Goal: Complete application form: Complete application form

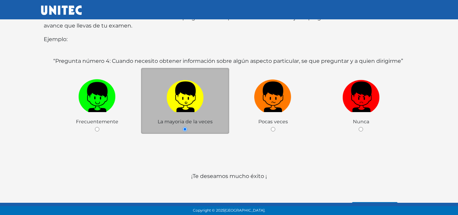
scroll to position [138, 0]
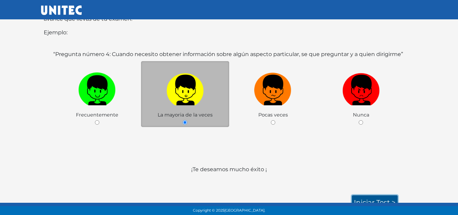
click at [374, 197] on link "Iniciar test >" at bounding box center [375, 202] width 46 height 14
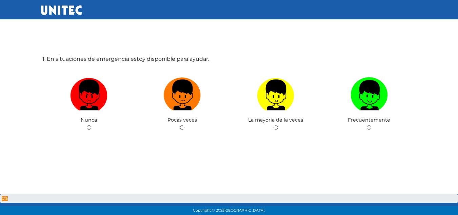
scroll to position [34, 0]
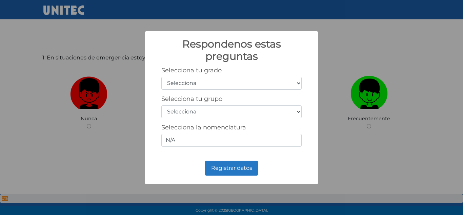
click at [196, 84] on select "Selecciona 1er grado 2do grado 3er grado 4to grado 5to grado 6to grado" at bounding box center [231, 83] width 140 height 13
select select "5"
click at [161, 77] on select "Selecciona 1er grado 2do grado 3er grado 4to grado 5to grado 6to grado" at bounding box center [231, 83] width 140 height 13
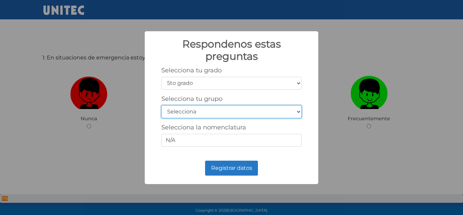
click at [214, 112] on select "Selecciona A B C D E F G H I J K L M N O P Q R S T U V W X Y Z" at bounding box center [231, 111] width 140 height 13
select select "a"
click at [161, 105] on select "Selecciona A B C D E F G H I J K L M N O P Q R S T U V W X Y Z" at bounding box center [231, 111] width 140 height 13
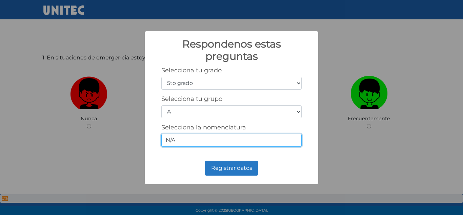
click at [195, 142] on input "N/A" at bounding box center [231, 140] width 140 height 13
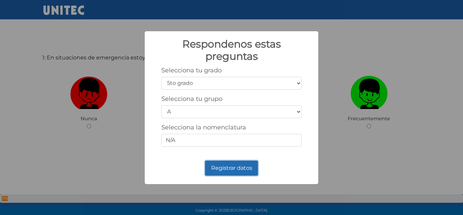
click at [217, 167] on button "Registrar datos" at bounding box center [231, 167] width 53 height 15
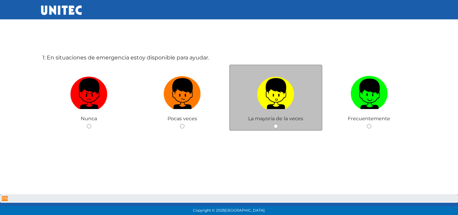
click at [277, 128] on div "La mayoria de la veces" at bounding box center [276, 97] width 94 height 66
click at [276, 126] on input "radio" at bounding box center [276, 126] width 4 height 4
radio input "true"
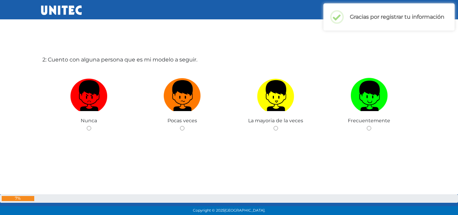
scroll to position [248, 0]
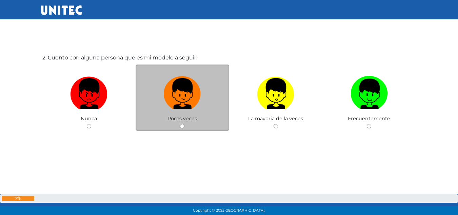
click at [182, 127] on input "radio" at bounding box center [182, 126] width 4 height 4
radio input "true"
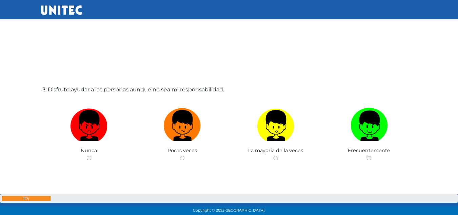
scroll to position [432, 0]
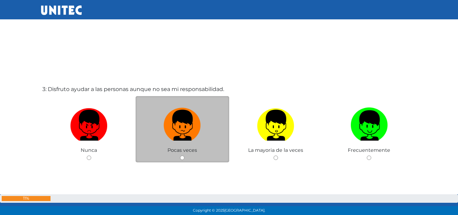
click at [183, 157] on input "radio" at bounding box center [182, 157] width 4 height 4
radio input "true"
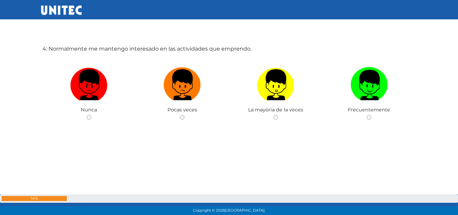
scroll to position [687, 0]
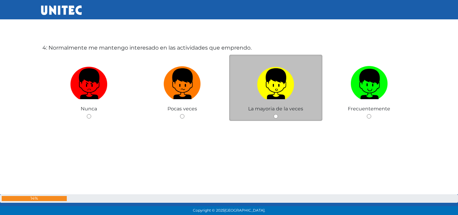
click at [274, 118] on div "La mayoria de la veces" at bounding box center [276, 88] width 94 height 66
click at [276, 115] on input "radio" at bounding box center [276, 116] width 4 height 4
radio input "true"
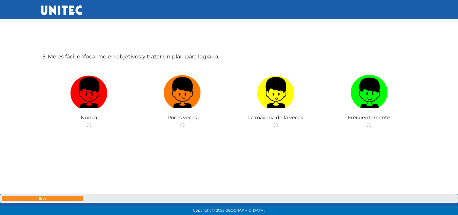
scroll to position [894, 0]
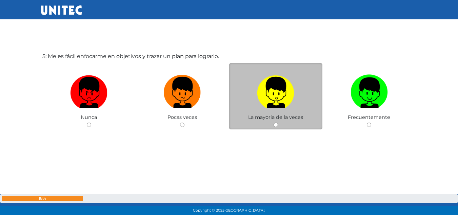
click at [276, 128] on div "La mayoria de la veces" at bounding box center [276, 96] width 94 height 66
click at [276, 123] on input "radio" at bounding box center [276, 124] width 4 height 4
radio input "true"
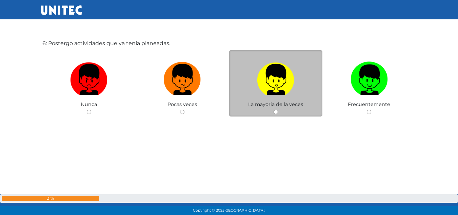
click at [276, 114] on input "radio" at bounding box center [276, 111] width 4 height 4
radio input "true"
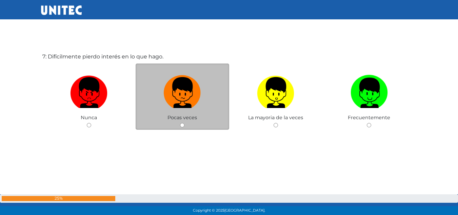
click at [182, 124] on input "radio" at bounding box center [182, 125] width 4 height 4
radio input "true"
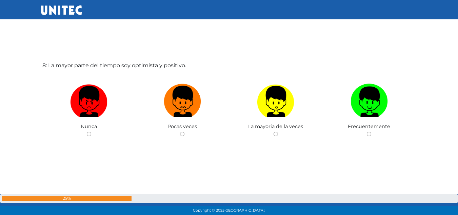
scroll to position [1536, 0]
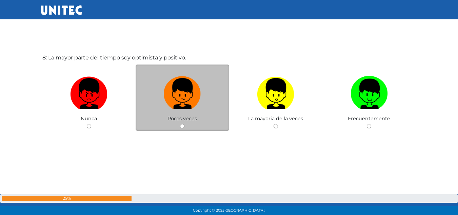
click at [181, 124] on input "radio" at bounding box center [182, 126] width 4 height 4
radio input "true"
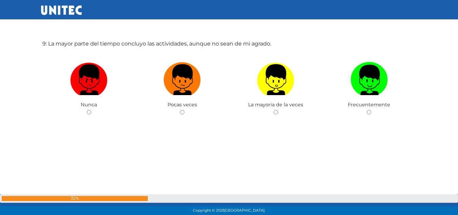
scroll to position [1765, 0]
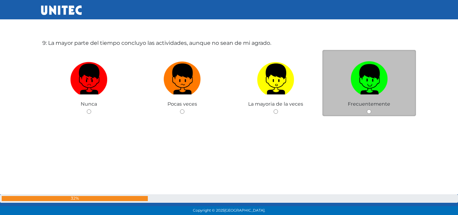
click at [367, 111] on input "radio" at bounding box center [369, 111] width 4 height 4
radio input "true"
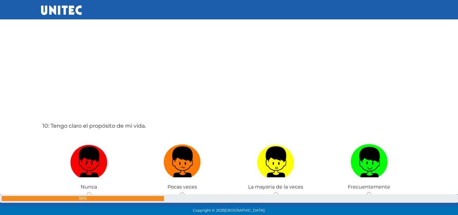
scroll to position [1954, 0]
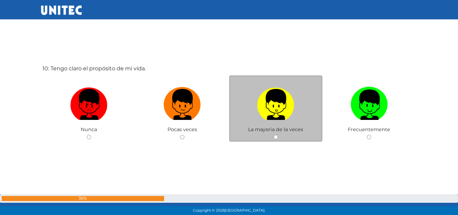
click at [277, 138] on input "radio" at bounding box center [276, 137] width 4 height 4
radio input "true"
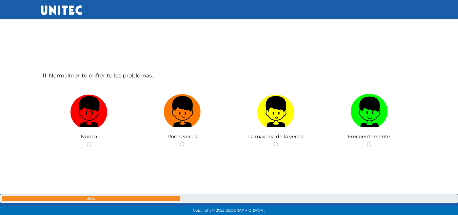
scroll to position [2162, 0]
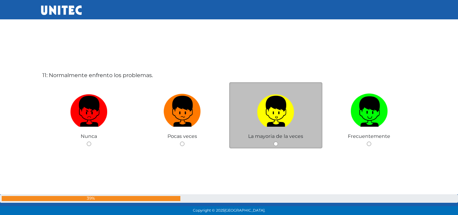
click at [276, 146] on div "La mayoria de la veces" at bounding box center [276, 115] width 94 height 66
click at [276, 144] on input "radio" at bounding box center [276, 143] width 4 height 4
radio input "true"
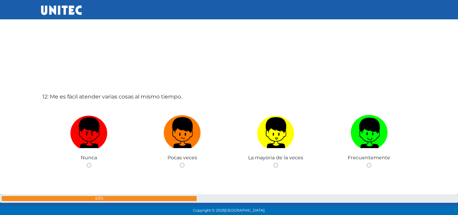
scroll to position [2356, 0]
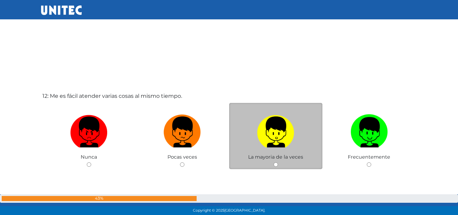
click at [275, 166] on input "radio" at bounding box center [276, 164] width 4 height 4
radio input "true"
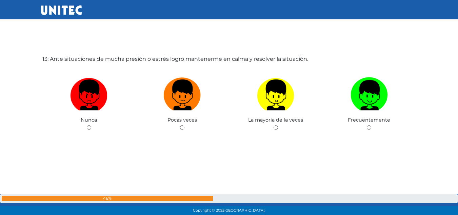
scroll to position [2609, 0]
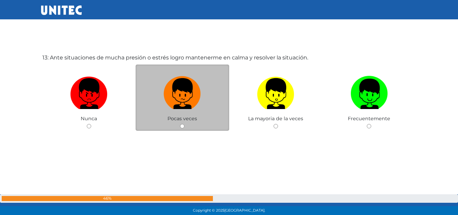
click at [183, 125] on input "radio" at bounding box center [182, 126] width 4 height 4
radio input "true"
click at [184, 125] on input "radio" at bounding box center [182, 126] width 4 height 4
radio input "true"
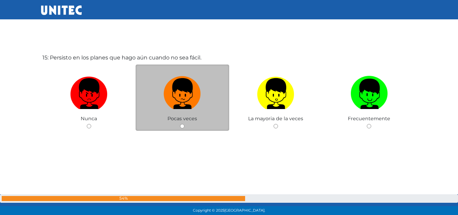
click at [183, 124] on input "radio" at bounding box center [182, 126] width 4 height 4
radio input "true"
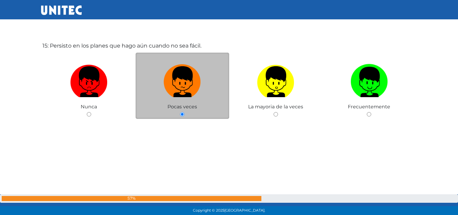
click at [183, 123] on div "15: Persisto en los planes que hago aún cuando no sea fácil. Nunca Pocas veces …" at bounding box center [229, 95] width 376 height 215
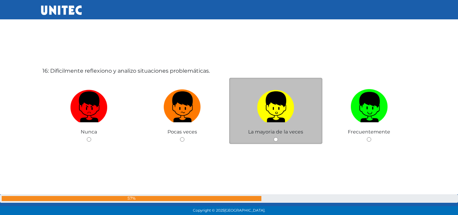
scroll to position [3252, 0]
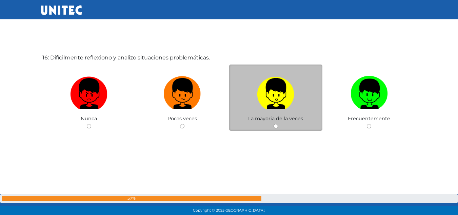
click at [276, 128] on input "radio" at bounding box center [276, 126] width 4 height 4
radio input "true"
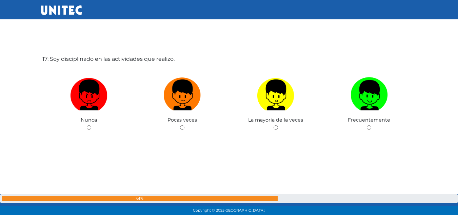
scroll to position [3467, 0]
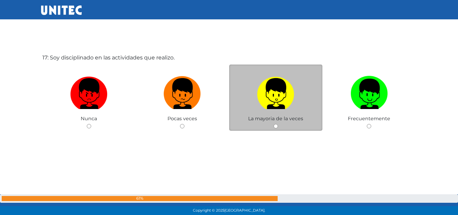
click at [276, 128] on div "La mayoria de la veces" at bounding box center [276, 97] width 94 height 66
click at [276, 126] on input "radio" at bounding box center [276, 126] width 4 height 4
radio input "true"
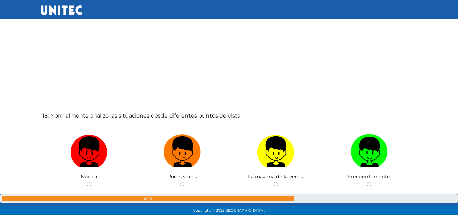
scroll to position [3624, 0]
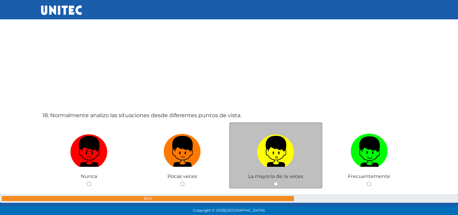
click at [276, 185] on input "radio" at bounding box center [276, 183] width 4 height 4
radio input "true"
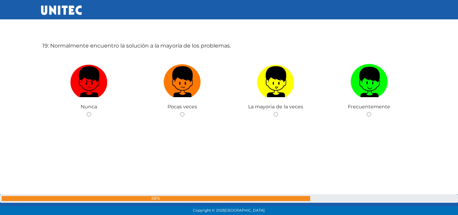
scroll to position [3910, 0]
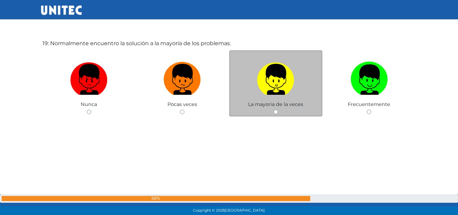
click at [275, 113] on input "radio" at bounding box center [276, 111] width 4 height 4
radio input "true"
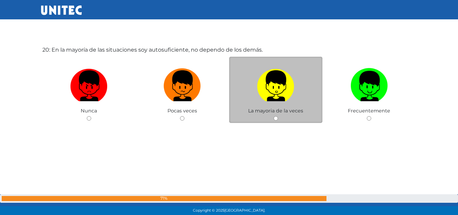
click at [277, 118] on input "radio" at bounding box center [276, 118] width 4 height 4
radio input "true"
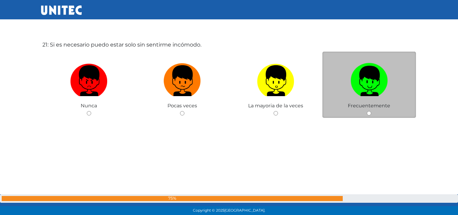
click at [370, 114] on input "radio" at bounding box center [369, 113] width 4 height 4
radio input "true"
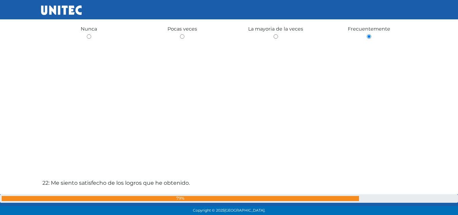
scroll to position [4478, 0]
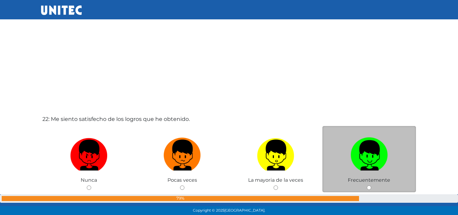
click at [369, 184] on div "Frecuentemente" at bounding box center [369, 159] width 94 height 66
click at [369, 185] on input "radio" at bounding box center [369, 187] width 4 height 4
radio input "true"
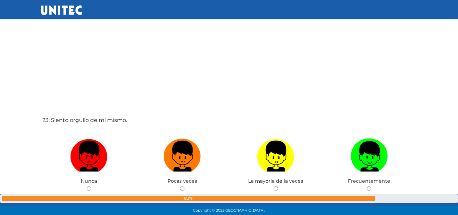
scroll to position [4692, 0]
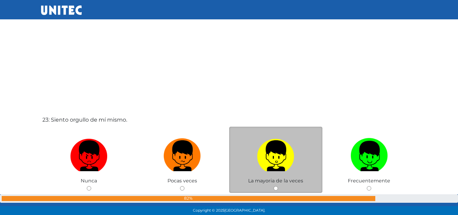
click at [277, 187] on input "radio" at bounding box center [276, 188] width 4 height 4
radio input "true"
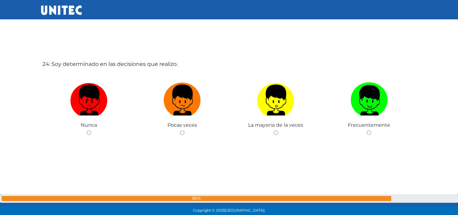
scroll to position [4969, 0]
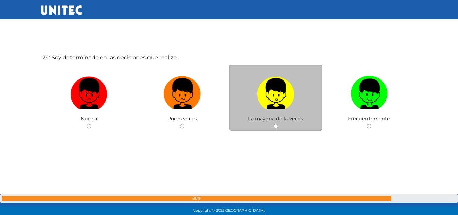
click at [277, 127] on input "radio" at bounding box center [276, 126] width 4 height 4
radio input "true"
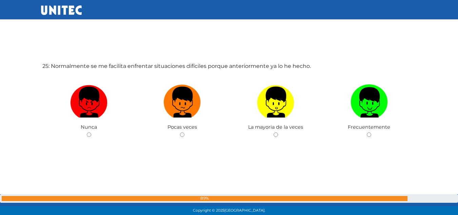
scroll to position [5176, 0]
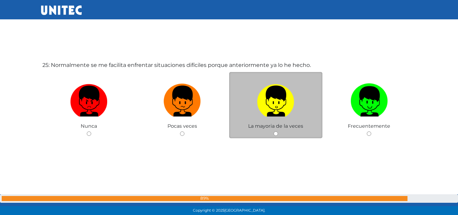
click at [275, 132] on input "radio" at bounding box center [276, 133] width 4 height 4
radio input "true"
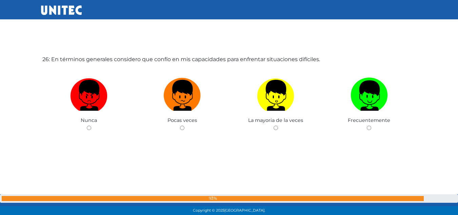
scroll to position [5398, 0]
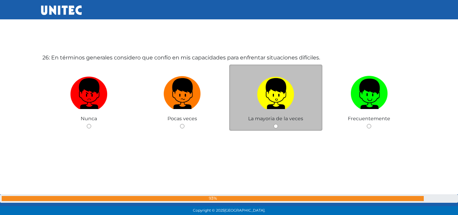
click at [276, 124] on input "radio" at bounding box center [276, 126] width 4 height 4
radio input "true"
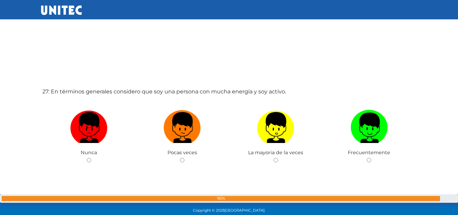
scroll to position [5579, 0]
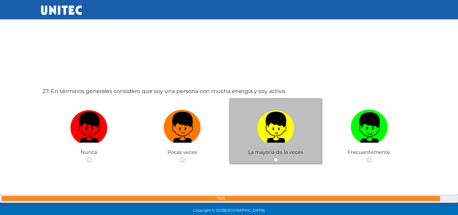
click at [274, 161] on input "radio" at bounding box center [276, 159] width 4 height 4
radio input "true"
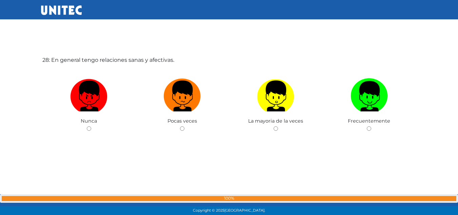
scroll to position [5827, 0]
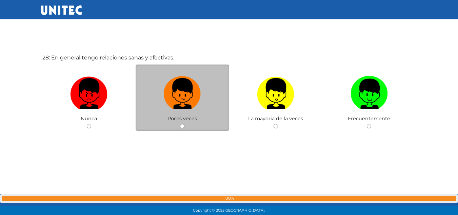
click at [182, 125] on input "radio" at bounding box center [182, 126] width 4 height 4
radio input "true"
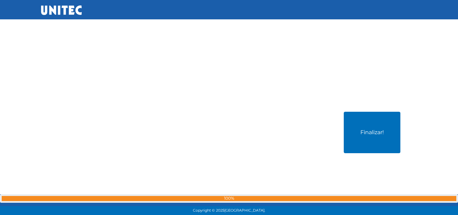
scroll to position [5984, 0]
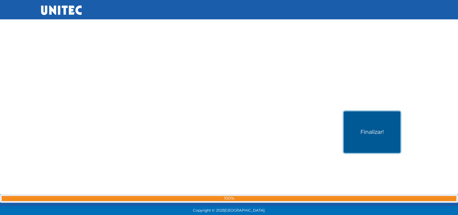
click at [351, 136] on button "Finalizar!" at bounding box center [372, 131] width 57 height 41
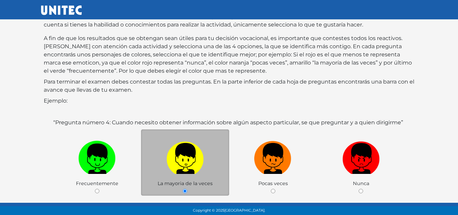
scroll to position [107, 0]
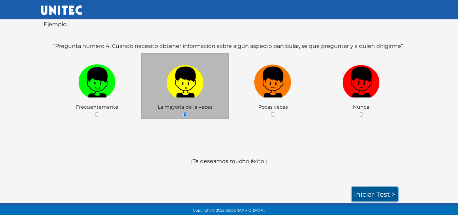
click at [380, 193] on link "Iniciar test >" at bounding box center [375, 194] width 46 height 14
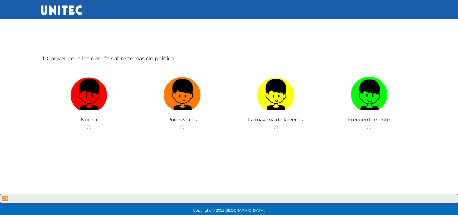
scroll to position [34, 0]
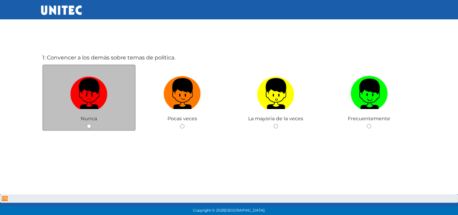
click at [88, 126] on input "radio" at bounding box center [89, 126] width 4 height 4
radio input "true"
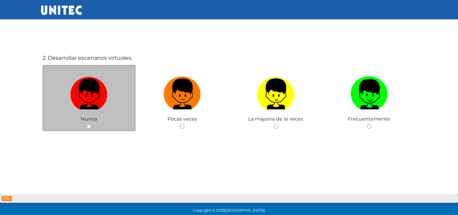
scroll to position [248, 0]
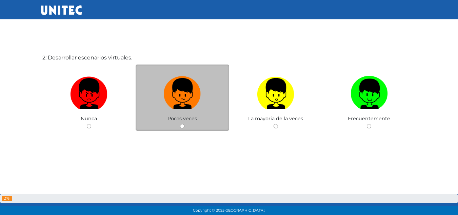
click at [183, 126] on input "radio" at bounding box center [182, 126] width 4 height 4
radio input "true"
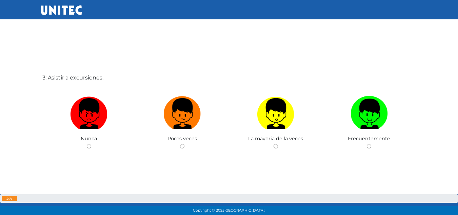
scroll to position [443, 0]
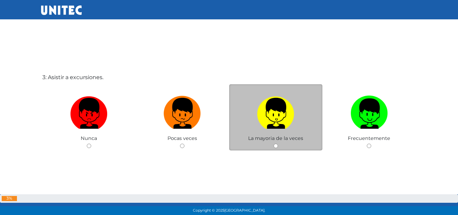
click at [277, 143] on input "radio" at bounding box center [276, 145] width 4 height 4
radio input "true"
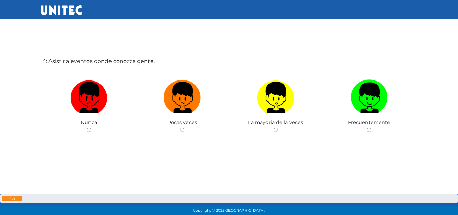
scroll to position [678, 0]
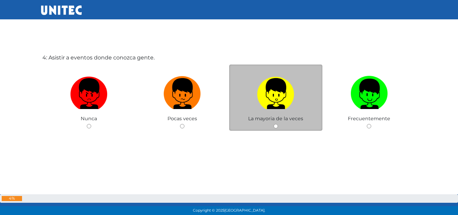
click at [278, 124] on div "La mayoria de la veces" at bounding box center [276, 97] width 94 height 66
click at [277, 125] on input "radio" at bounding box center [276, 126] width 4 height 4
radio input "true"
click at [276, 125] on input "radio" at bounding box center [276, 126] width 4 height 4
radio input "true"
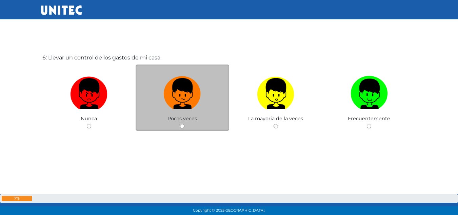
click at [180, 127] on input "radio" at bounding box center [182, 126] width 4 height 4
radio input "true"
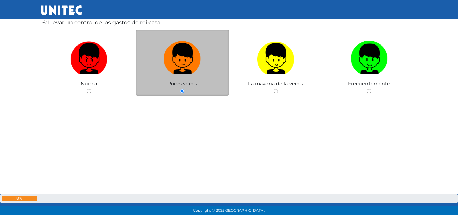
scroll to position [1142, 0]
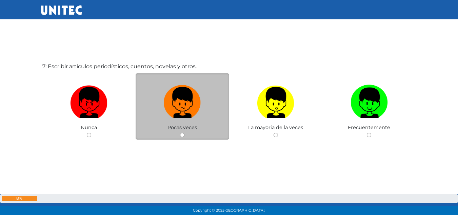
click at [180, 135] on input "radio" at bounding box center [182, 135] width 4 height 4
radio input "true"
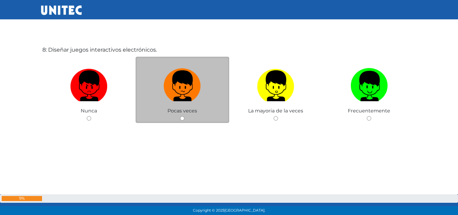
click at [180, 118] on input "radio" at bounding box center [182, 118] width 4 height 4
radio input "true"
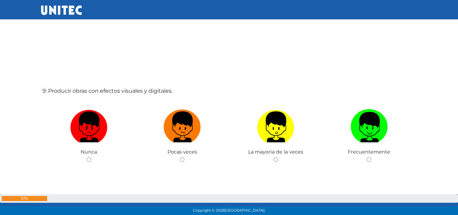
scroll to position [1750, 0]
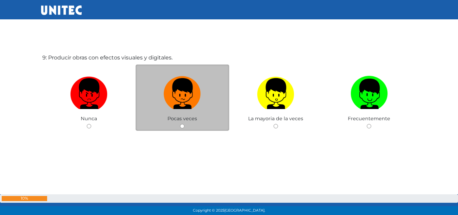
click at [182, 124] on input "radio" at bounding box center [182, 126] width 4 height 4
radio input "true"
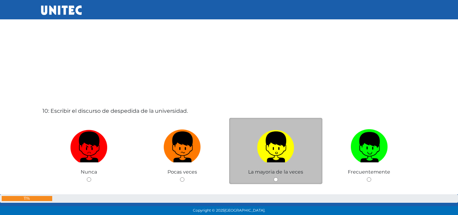
click at [277, 179] on input "radio" at bounding box center [276, 179] width 4 height 4
radio input "true"
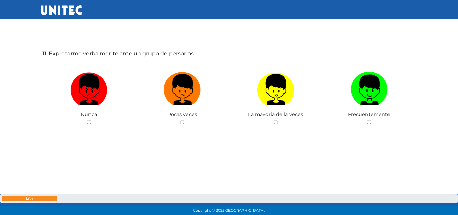
scroll to position [2185, 0]
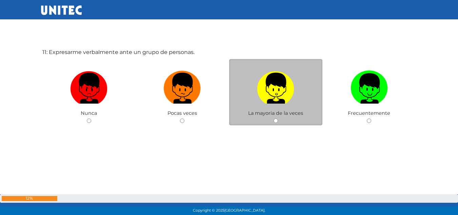
click at [275, 121] on input "radio" at bounding box center [276, 120] width 4 height 4
radio input "true"
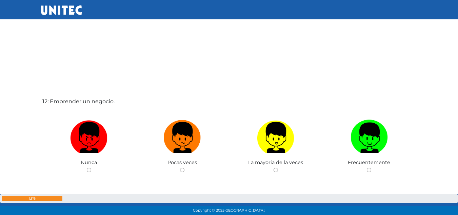
scroll to position [2351, 0]
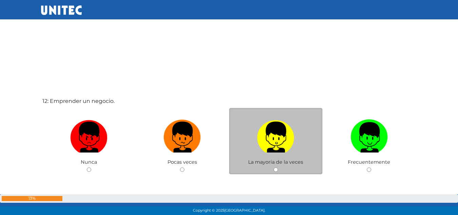
click at [276, 169] on input "radio" at bounding box center [276, 169] width 4 height 4
radio input "true"
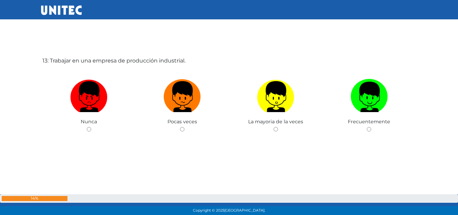
scroll to position [2609, 0]
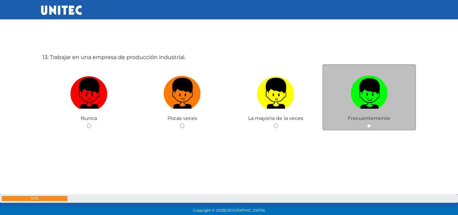
click at [369, 126] on input "radio" at bounding box center [369, 125] width 4 height 4
radio input "true"
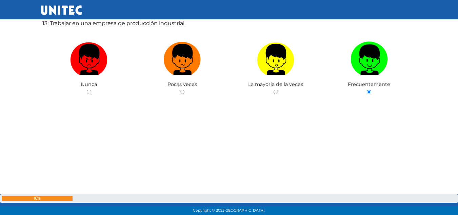
scroll to position [2658, 0]
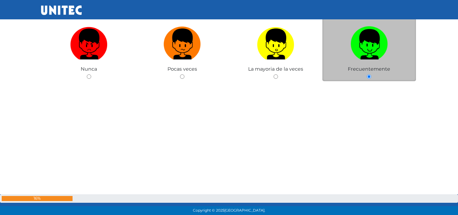
click at [368, 77] on input "radio" at bounding box center [369, 76] width 4 height 4
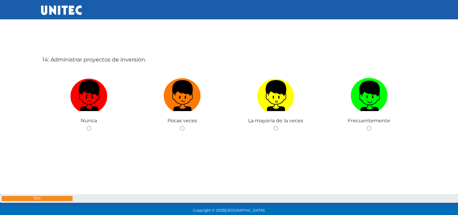
scroll to position [2825, 0]
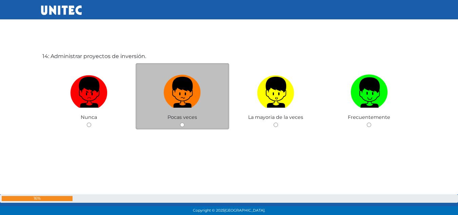
click at [182, 124] on input "radio" at bounding box center [182, 124] width 4 height 4
radio input "true"
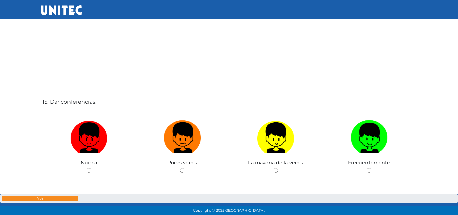
scroll to position [3021, 0]
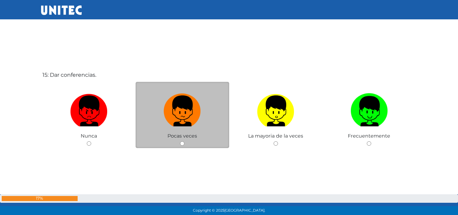
click at [181, 144] on input "radio" at bounding box center [182, 143] width 4 height 4
radio input "true"
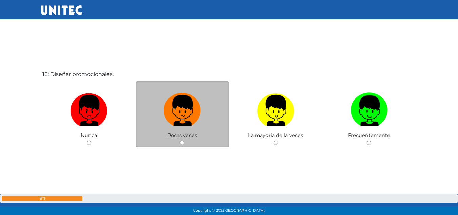
click at [182, 142] on input "radio" at bounding box center [182, 142] width 4 height 4
radio input "true"
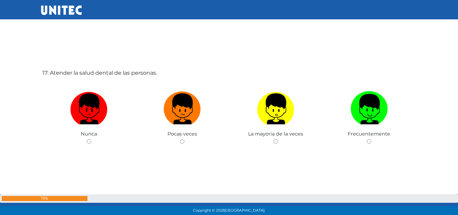
scroll to position [3452, 0]
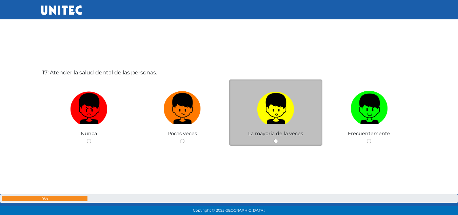
click at [276, 140] on input "radio" at bounding box center [276, 141] width 4 height 4
radio input "true"
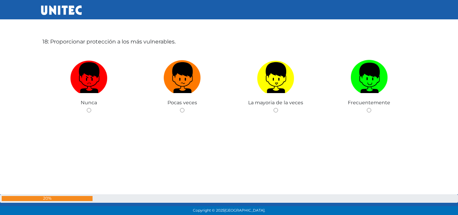
scroll to position [3699, 0]
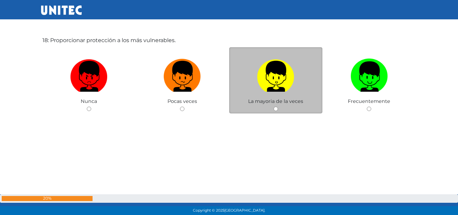
click at [278, 107] on div "La mayoria de la veces" at bounding box center [276, 80] width 94 height 66
click at [276, 108] on input "radio" at bounding box center [276, 108] width 4 height 4
radio input "true"
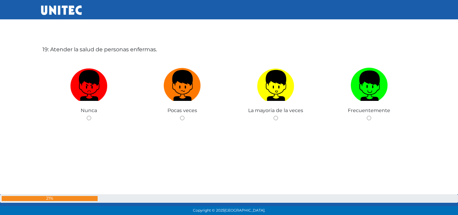
scroll to position [3905, 0]
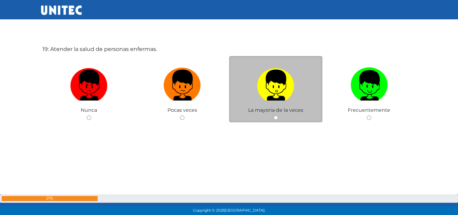
click at [276, 117] on input "radio" at bounding box center [276, 117] width 4 height 4
radio input "true"
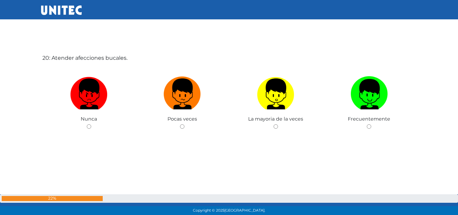
scroll to position [4111, 0]
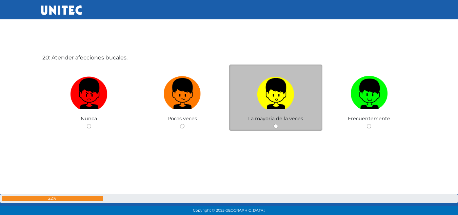
click at [275, 126] on input "radio" at bounding box center [276, 126] width 4 height 4
radio input "true"
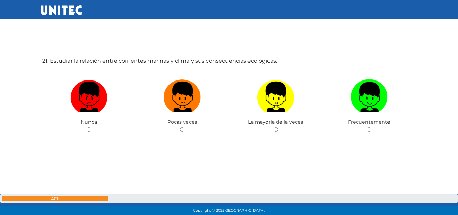
scroll to position [4325, 0]
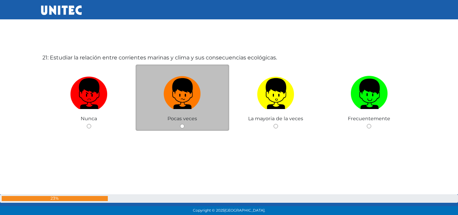
click at [183, 125] on input "radio" at bounding box center [182, 126] width 4 height 4
radio input "true"
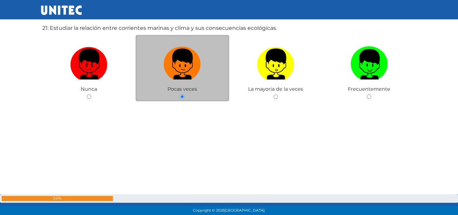
scroll to position [4360, 0]
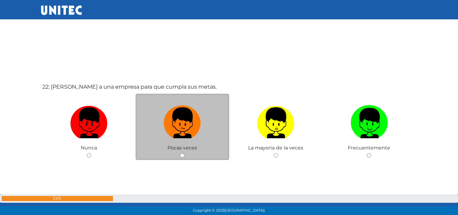
click at [183, 155] on input "radio" at bounding box center [182, 155] width 4 height 4
radio input "true"
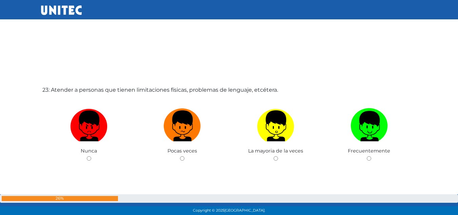
scroll to position [4754, 0]
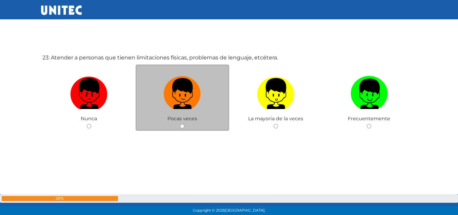
click at [182, 127] on input "radio" at bounding box center [182, 126] width 4 height 4
radio input "true"
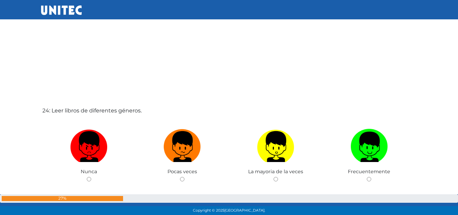
scroll to position [4916, 0]
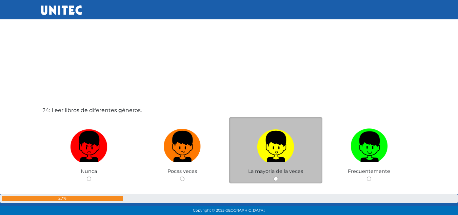
click at [276, 181] on div "La mayoria de la veces" at bounding box center [276, 150] width 94 height 66
click at [276, 179] on input "radio" at bounding box center [276, 178] width 4 height 4
radio input "true"
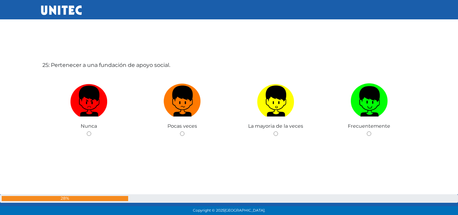
scroll to position [5184, 0]
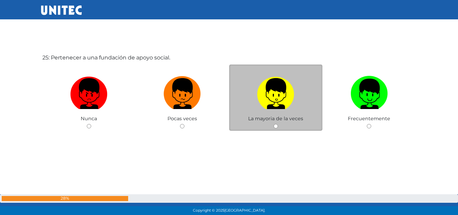
click at [276, 126] on input "radio" at bounding box center [276, 126] width 4 height 4
radio input "true"
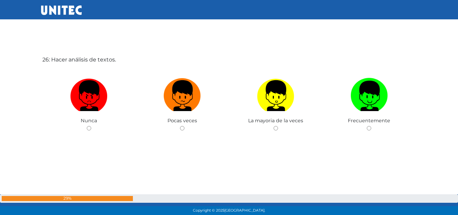
scroll to position [5398, 0]
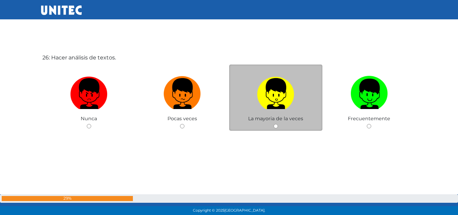
click at [276, 126] on input "radio" at bounding box center [276, 126] width 4 height 4
radio input "true"
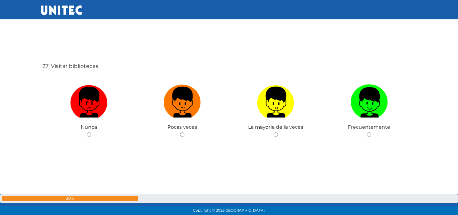
scroll to position [5605, 0]
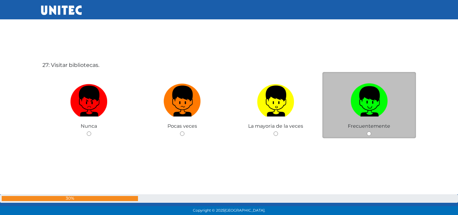
click at [369, 134] on input "radio" at bounding box center [369, 133] width 4 height 4
radio input "true"
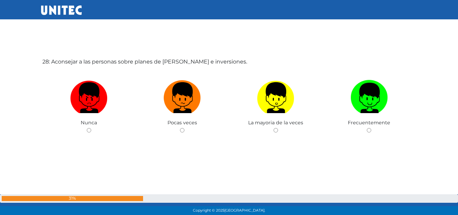
scroll to position [5824, 0]
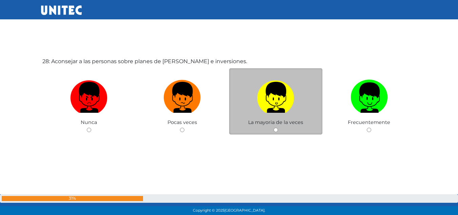
click at [275, 129] on input "radio" at bounding box center [276, 129] width 4 height 4
radio input "true"
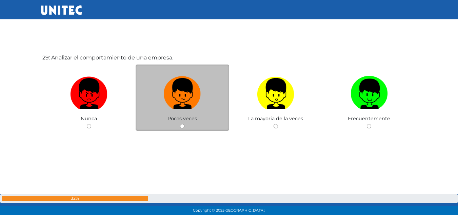
click at [181, 125] on input "radio" at bounding box center [182, 126] width 4 height 4
radio input "true"
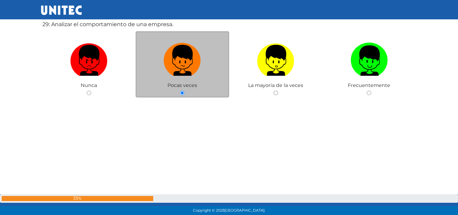
scroll to position [6076, 0]
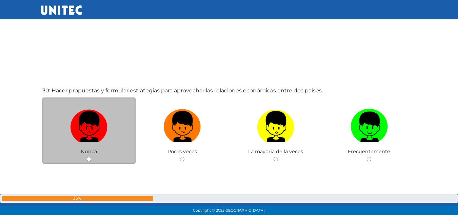
click at [88, 160] on input "radio" at bounding box center [89, 159] width 4 height 4
radio input "true"
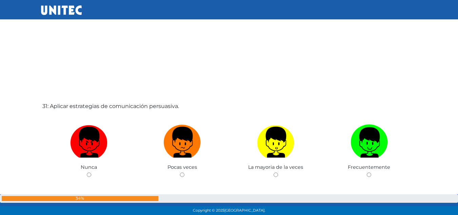
scroll to position [6424, 0]
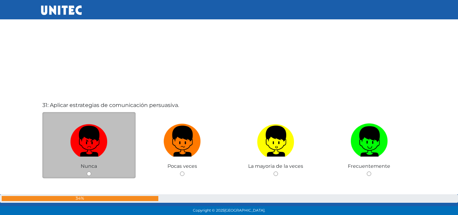
click at [87, 171] on input "radio" at bounding box center [89, 173] width 4 height 4
radio input "true"
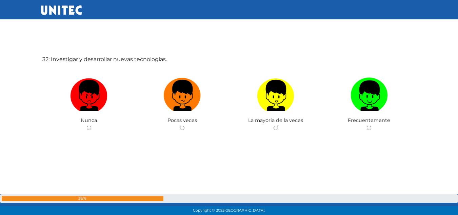
scroll to position [6686, 0]
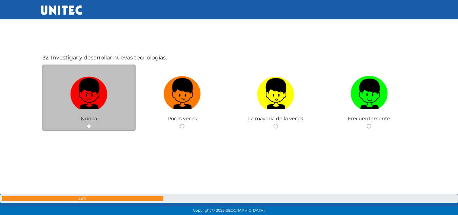
click at [88, 126] on input "radio" at bounding box center [89, 126] width 4 height 4
radio input "true"
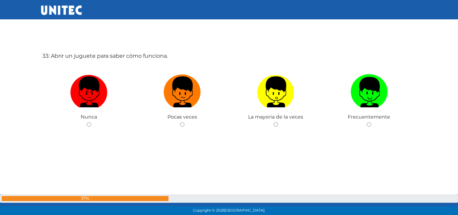
scroll to position [6902, 0]
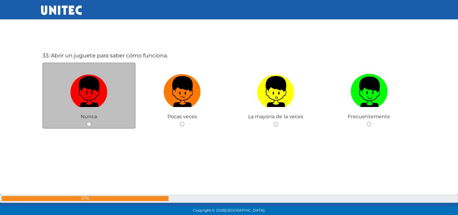
click at [89, 123] on input "radio" at bounding box center [89, 124] width 4 height 4
radio input "true"
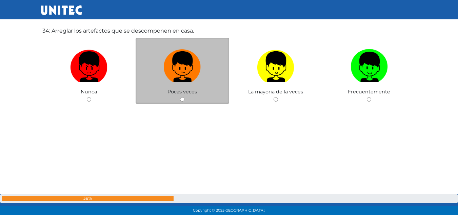
click at [180, 100] on input "radio" at bounding box center [182, 99] width 4 height 4
radio input "true"
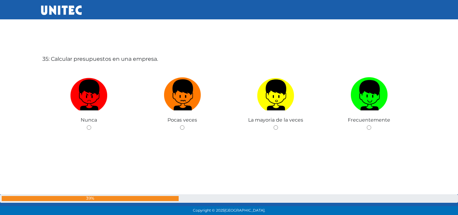
scroll to position [7330, 0]
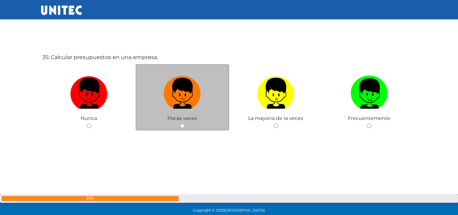
click at [181, 127] on input "radio" at bounding box center [182, 125] width 4 height 4
radio input "true"
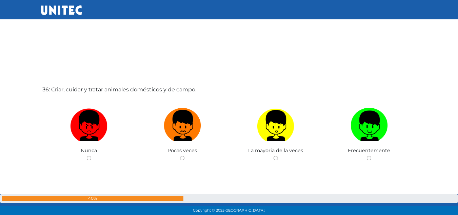
scroll to position [7512, 0]
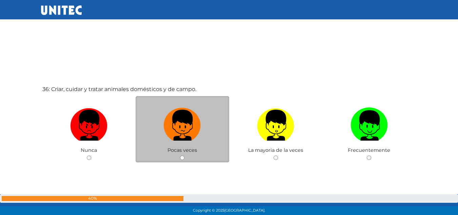
click at [183, 158] on input "radio" at bounding box center [182, 157] width 4 height 4
radio input "true"
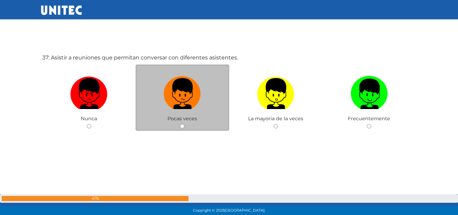
click at [181, 126] on input "radio" at bounding box center [182, 126] width 4 height 4
radio input "true"
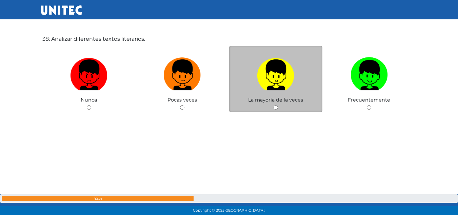
scroll to position [7992, 0]
click at [273, 108] on div "La mayoria de la veces" at bounding box center [276, 78] width 94 height 66
click at [274, 107] on input "radio" at bounding box center [276, 107] width 4 height 4
radio input "true"
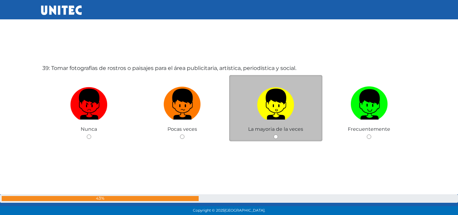
click at [275, 135] on input "radio" at bounding box center [276, 136] width 4 height 4
radio input "true"
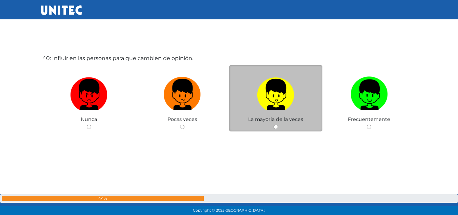
click at [276, 127] on input "radio" at bounding box center [276, 126] width 4 height 4
radio input "true"
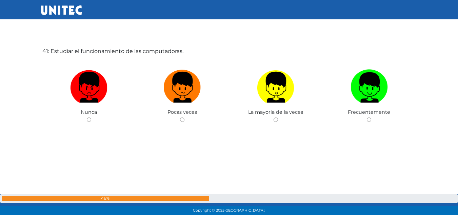
scroll to position [8618, 0]
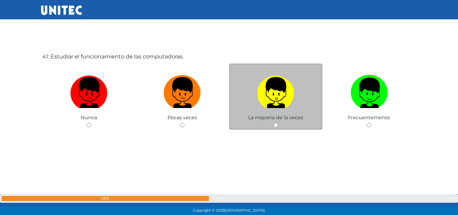
click at [275, 123] on input "radio" at bounding box center [276, 125] width 4 height 4
radio input "true"
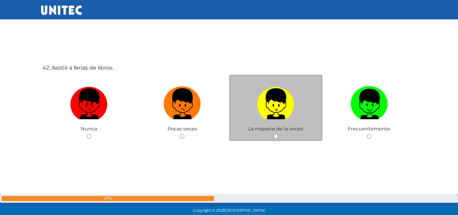
click at [275, 136] on input "radio" at bounding box center [276, 136] width 4 height 4
radio input "true"
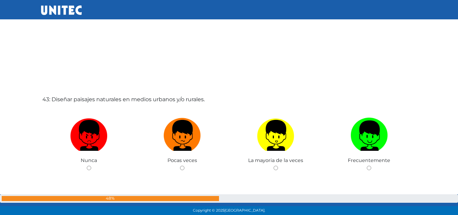
scroll to position [9004, 0]
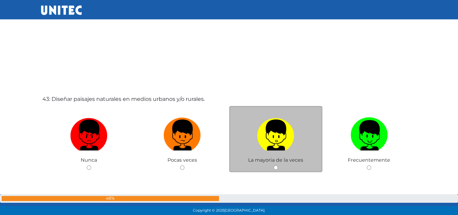
click at [276, 167] on input "radio" at bounding box center [276, 167] width 4 height 4
radio input "true"
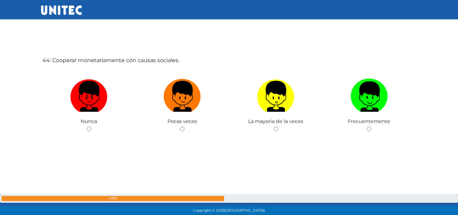
scroll to position [9260, 0]
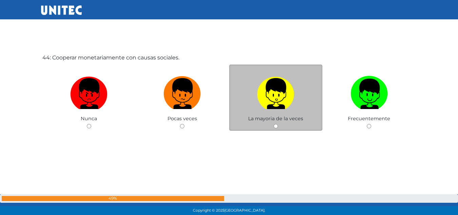
click at [276, 125] on input "radio" at bounding box center [276, 126] width 4 height 4
radio input "true"
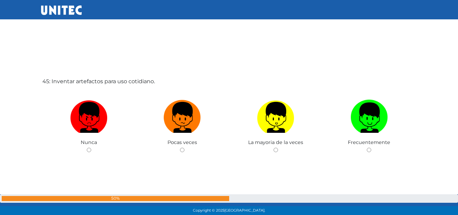
scroll to position [9452, 0]
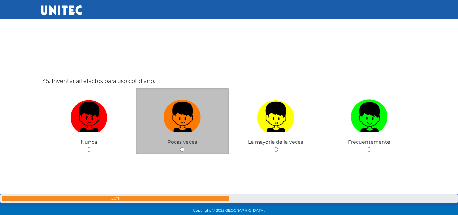
click at [182, 151] on input "radio" at bounding box center [182, 149] width 4 height 4
radio input "true"
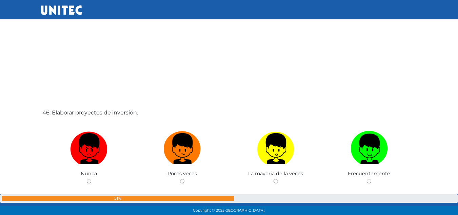
scroll to position [9635, 0]
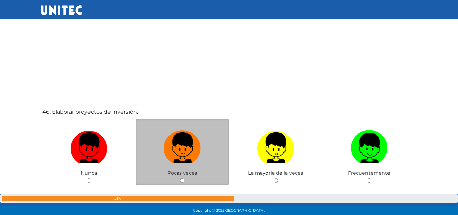
click at [180, 179] on input "radio" at bounding box center [182, 180] width 4 height 4
radio input "true"
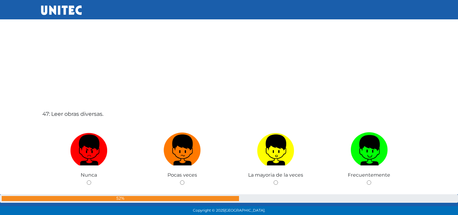
scroll to position [9924, 0]
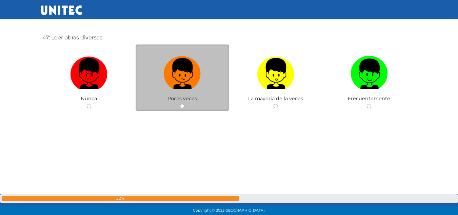
click at [179, 106] on div "Pocas veces" at bounding box center [183, 77] width 94 height 66
click at [181, 106] on input "radio" at bounding box center [182, 106] width 4 height 4
radio input "true"
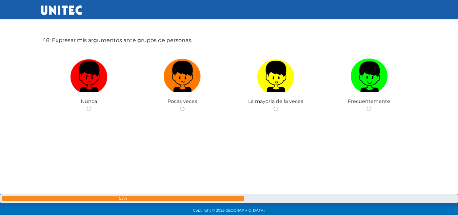
scroll to position [10136, 0]
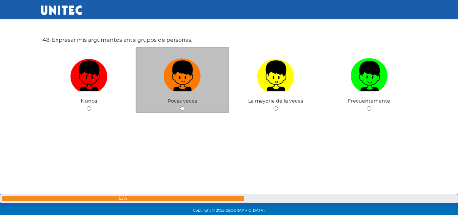
click at [184, 107] on input "radio" at bounding box center [182, 108] width 4 height 4
radio input "true"
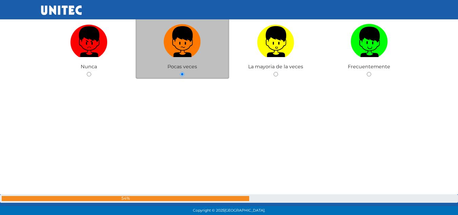
scroll to position [10173, 0]
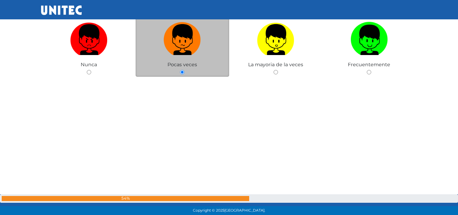
click at [184, 107] on div "48: Expresar mis argumentos ante grupos de personas. Nunca Pocas veces La mayor…" at bounding box center [229, 53] width 376 height 215
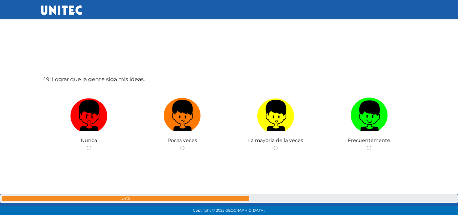
scroll to position [10321, 0]
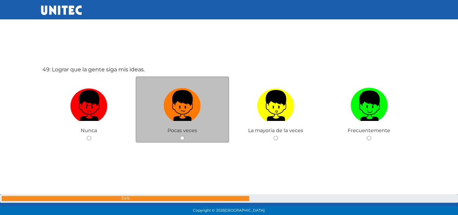
click at [180, 139] on input "radio" at bounding box center [182, 138] width 4 height 4
radio input "true"
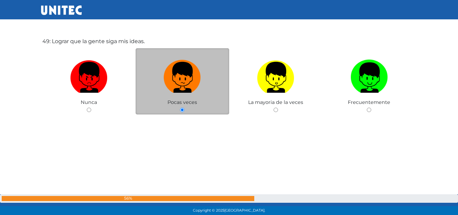
scroll to position [10356, 0]
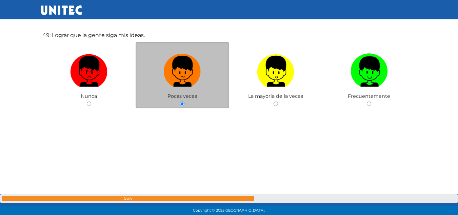
click at [180, 139] on div "49: Lograr que la gente siga mis ideas. Nunca Pocas veces La mayoria de la vece…" at bounding box center [229, 85] width 376 height 215
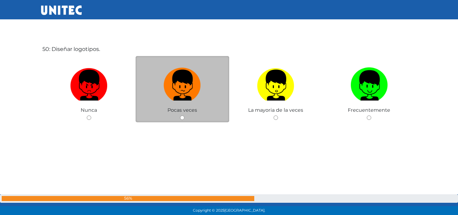
scroll to position [10557, 0]
click at [181, 118] on input "radio" at bounding box center [182, 117] width 4 height 4
radio input "true"
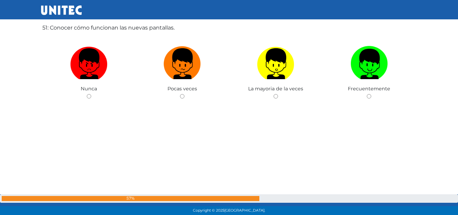
scroll to position [10793, 0]
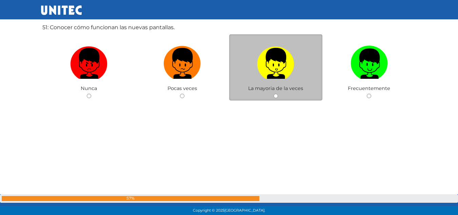
click at [277, 96] on input "radio" at bounding box center [276, 96] width 4 height 4
radio input "true"
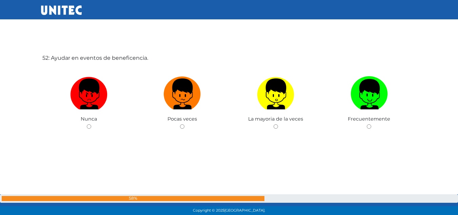
scroll to position [10977, 0]
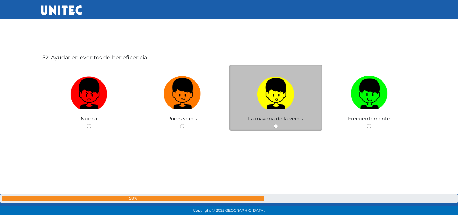
click at [275, 126] on input "radio" at bounding box center [276, 126] width 4 height 4
radio input "true"
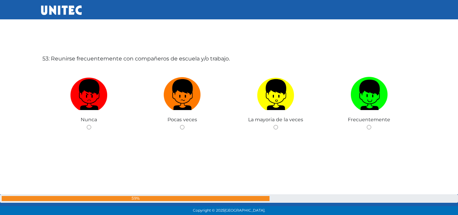
scroll to position [11191, 0]
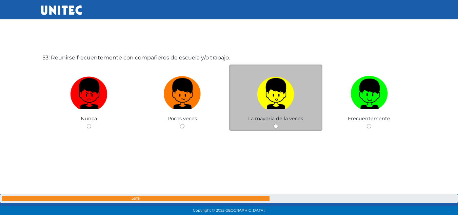
click at [275, 126] on input "radio" at bounding box center [276, 126] width 4 height 4
radio input "true"
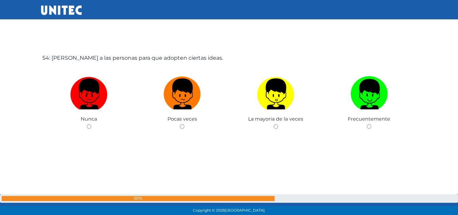
scroll to position [11406, 0]
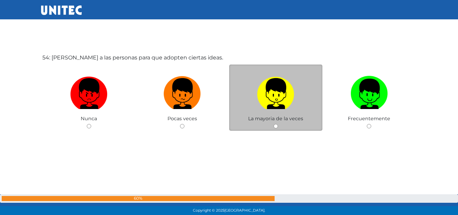
click at [275, 126] on input "radio" at bounding box center [276, 126] width 4 height 4
radio input "true"
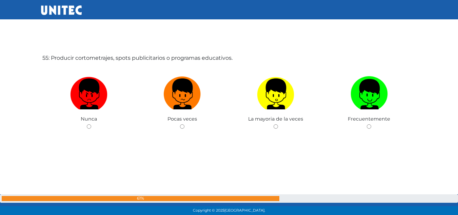
scroll to position [11621, 0]
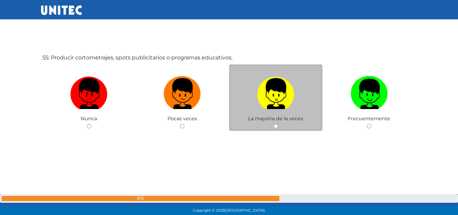
click at [276, 126] on input "radio" at bounding box center [276, 126] width 4 height 4
radio input "true"
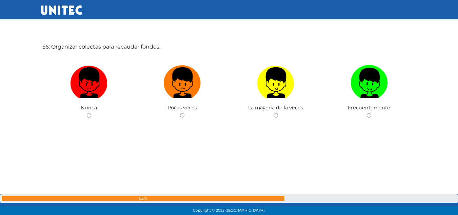
scroll to position [11846, 0]
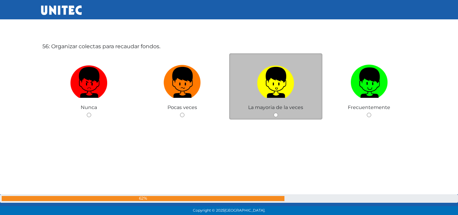
click at [277, 114] on input "radio" at bounding box center [276, 115] width 4 height 4
radio input "true"
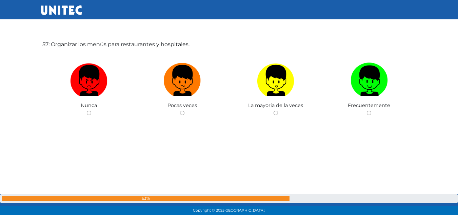
scroll to position [12064, 0]
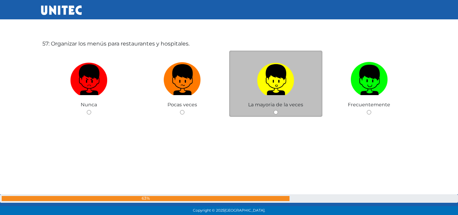
click at [276, 111] on input "radio" at bounding box center [276, 112] width 4 height 4
radio input "true"
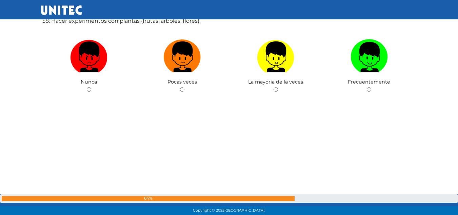
scroll to position [12319, 0]
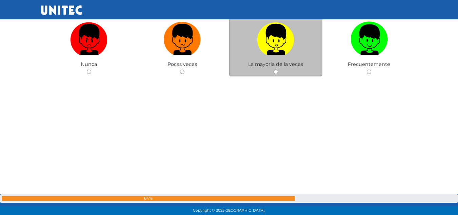
click at [277, 73] on input "radio" at bounding box center [276, 71] width 4 height 4
radio input "true"
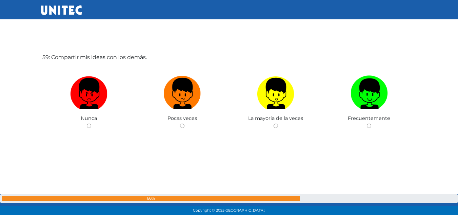
scroll to position [12480, 0]
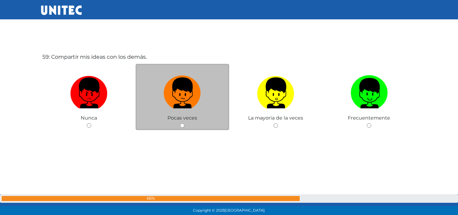
click at [182, 126] on input "radio" at bounding box center [182, 125] width 4 height 4
radio input "true"
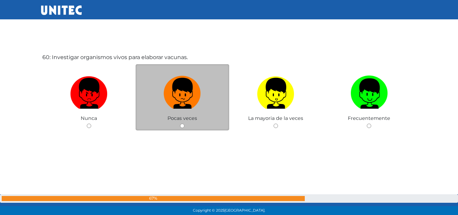
click at [182, 126] on input "radio" at bounding box center [182, 125] width 4 height 4
radio input "true"
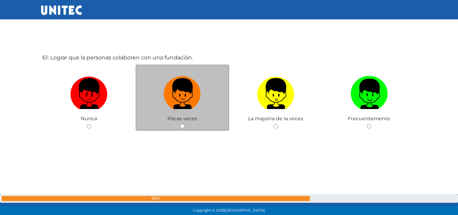
click at [181, 124] on input "radio" at bounding box center [182, 126] width 4 height 4
radio input "true"
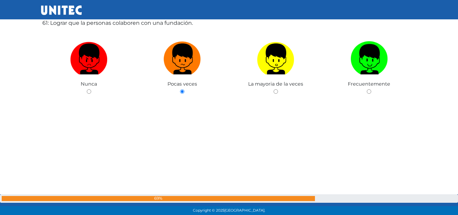
scroll to position [12943, 0]
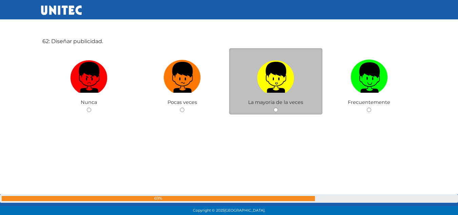
click at [275, 108] on input "radio" at bounding box center [276, 109] width 4 height 4
radio input "true"
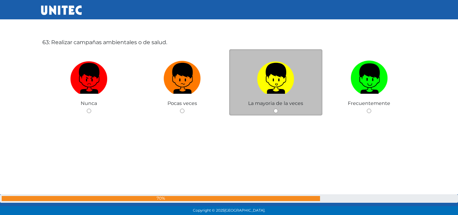
click at [276, 110] on input "radio" at bounding box center [276, 110] width 4 height 4
radio input "true"
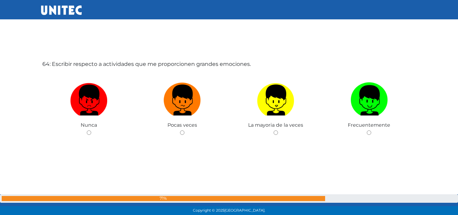
scroll to position [13546, 0]
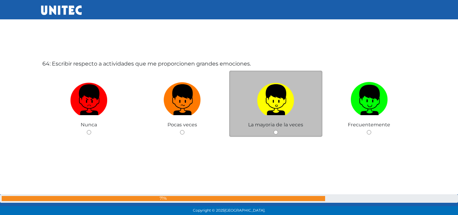
click at [275, 131] on input "radio" at bounding box center [276, 132] width 4 height 4
radio input "true"
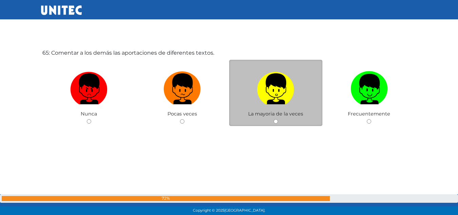
click at [274, 122] on input "radio" at bounding box center [276, 121] width 4 height 4
radio input "true"
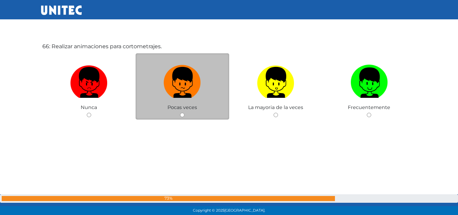
click at [182, 114] on input "radio" at bounding box center [182, 115] width 4 height 4
radio input "true"
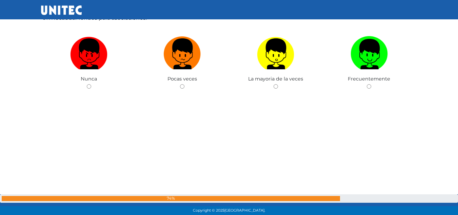
scroll to position [14236, 0]
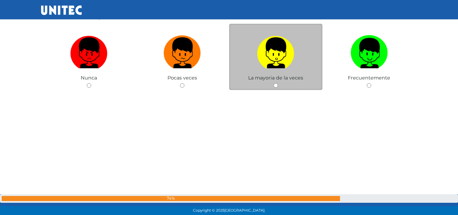
click at [276, 84] on input "radio" at bounding box center [276, 85] width 4 height 4
radio input "true"
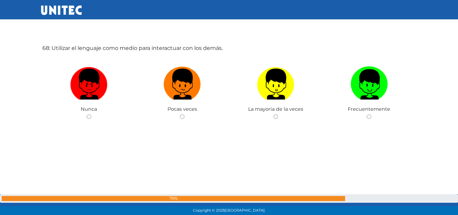
scroll to position [14411, 0]
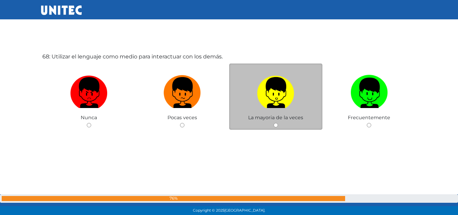
click at [274, 124] on input "radio" at bounding box center [276, 125] width 4 height 4
radio input "true"
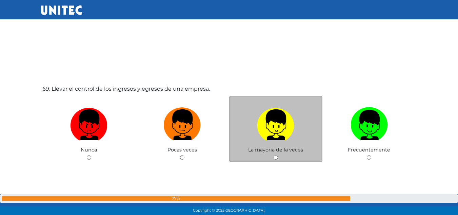
click at [275, 156] on input "radio" at bounding box center [276, 157] width 4 height 4
radio input "true"
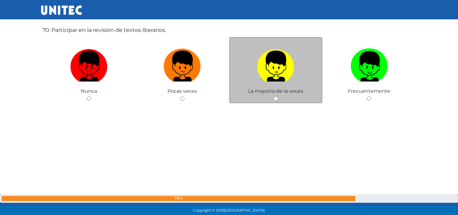
click at [275, 98] on input "radio" at bounding box center [276, 98] width 4 height 4
radio input "true"
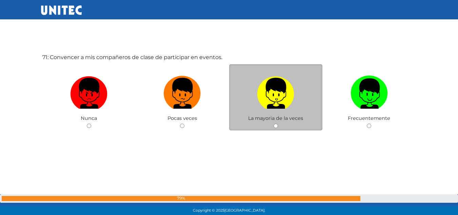
click at [275, 125] on input "radio" at bounding box center [276, 125] width 4 height 4
radio input "true"
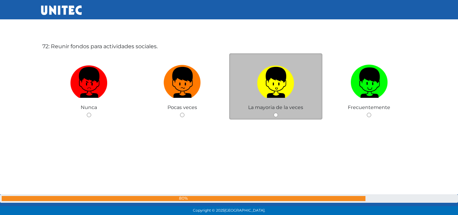
scroll to position [15280, 0]
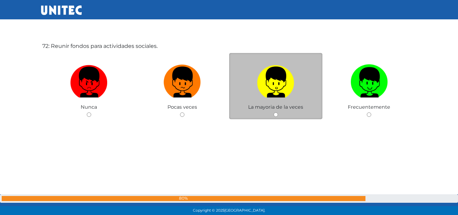
click at [277, 111] on div "La mayoria de la veces" at bounding box center [276, 86] width 94 height 66
click at [277, 114] on input "radio" at bounding box center [276, 114] width 4 height 4
radio input "true"
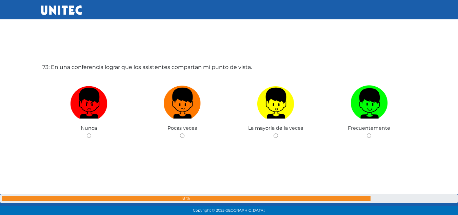
scroll to position [15483, 0]
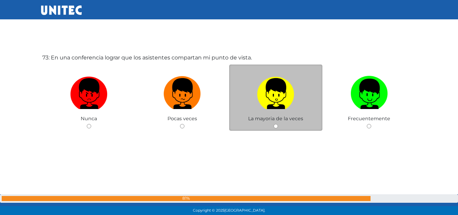
click at [276, 121] on div "La mayoria de la veces" at bounding box center [276, 97] width 94 height 66
click at [276, 125] on input "radio" at bounding box center [276, 126] width 4 height 4
radio input "true"
click at [274, 125] on input "radio" at bounding box center [276, 126] width 4 height 4
radio input "true"
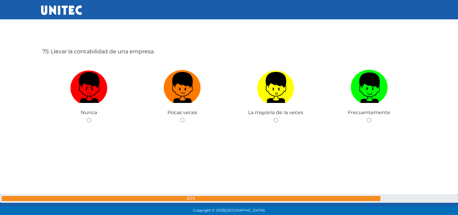
scroll to position [15918, 0]
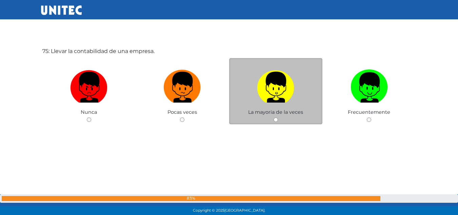
click at [277, 120] on input "radio" at bounding box center [276, 119] width 4 height 4
radio input "true"
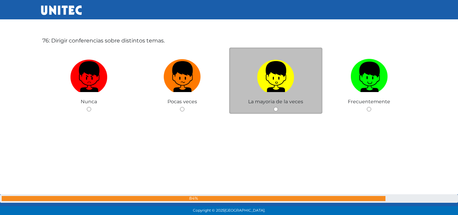
click at [277, 108] on input "radio" at bounding box center [276, 109] width 4 height 4
radio input "true"
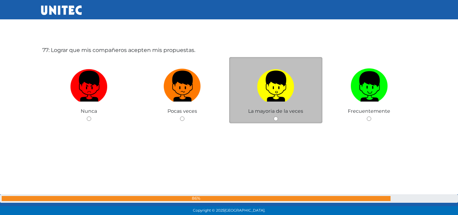
click at [275, 118] on input "radio" at bounding box center [276, 118] width 4 height 4
radio input "true"
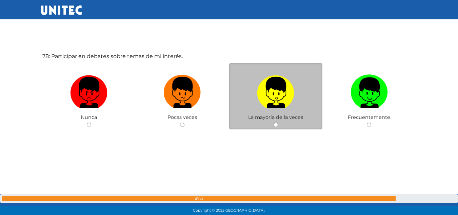
click at [277, 123] on input "radio" at bounding box center [276, 124] width 4 height 4
radio input "true"
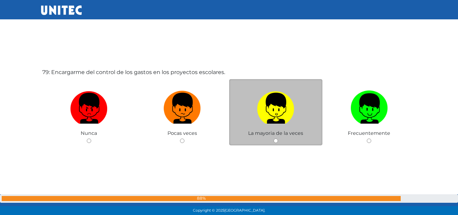
click at [274, 141] on input "radio" at bounding box center [276, 140] width 4 height 4
radio input "true"
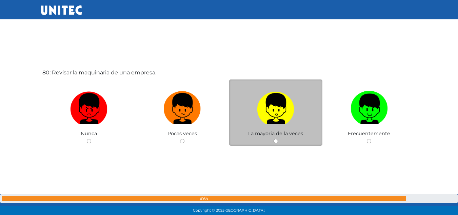
click at [274, 139] on input "radio" at bounding box center [276, 141] width 4 height 4
radio input "true"
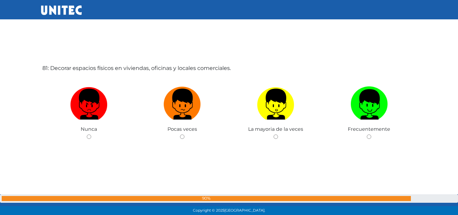
scroll to position [17191, 0]
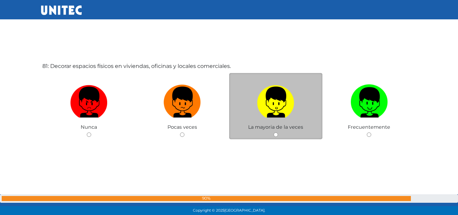
click at [274, 134] on input "radio" at bounding box center [276, 134] width 4 height 4
radio input "true"
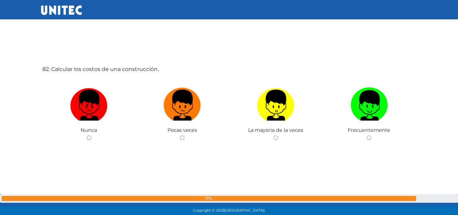
scroll to position [17403, 0]
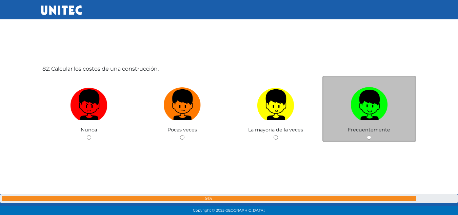
click at [368, 136] on input "radio" at bounding box center [369, 137] width 4 height 4
radio input "true"
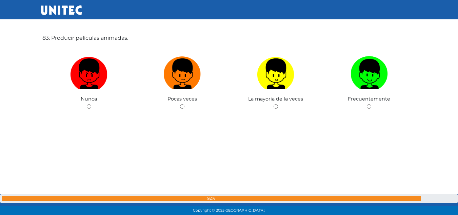
scroll to position [17652, 0]
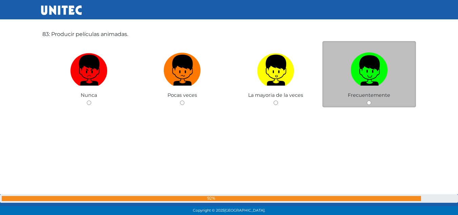
click at [368, 100] on div "Frecuentemente" at bounding box center [369, 74] width 94 height 66
click at [369, 103] on input "radio" at bounding box center [369, 102] width 4 height 4
radio input "true"
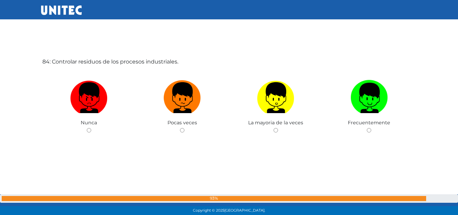
scroll to position [17840, 0]
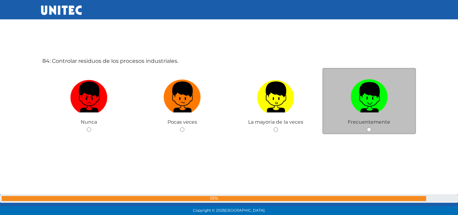
click at [368, 128] on input "radio" at bounding box center [369, 129] width 4 height 4
radio input "true"
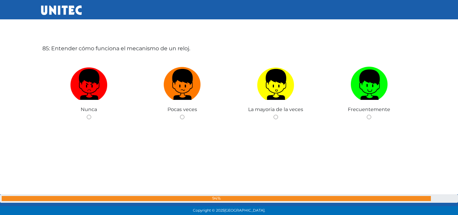
scroll to position [18067, 0]
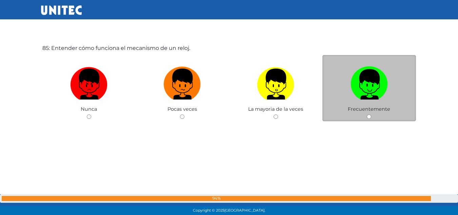
click at [369, 117] on input "radio" at bounding box center [369, 116] width 4 height 4
radio input "true"
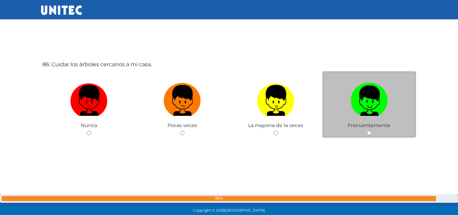
click at [369, 133] on input "radio" at bounding box center [369, 133] width 4 height 4
radio input "true"
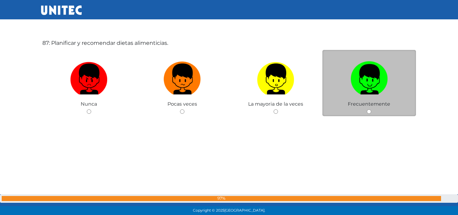
click at [368, 113] on input "radio" at bounding box center [369, 111] width 4 height 4
radio input "true"
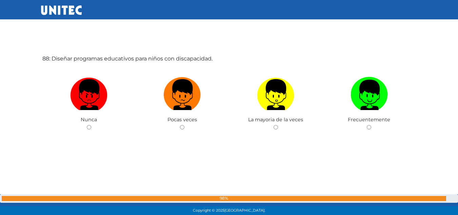
scroll to position [18701, 0]
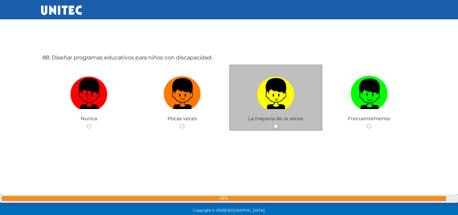
click at [276, 126] on input "radio" at bounding box center [276, 126] width 4 height 4
radio input "true"
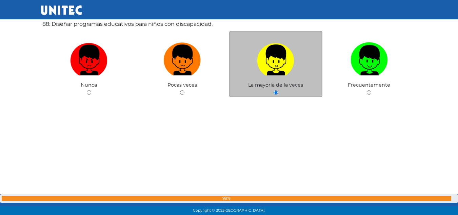
scroll to position [18737, 0]
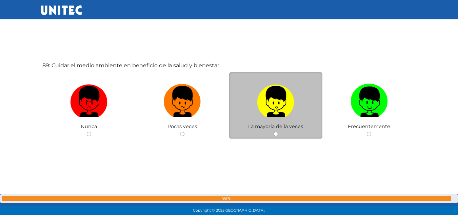
click at [278, 133] on input "radio" at bounding box center [276, 134] width 4 height 4
radio input "true"
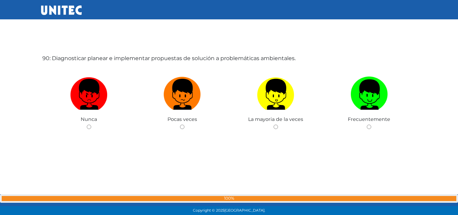
scroll to position [19131, 0]
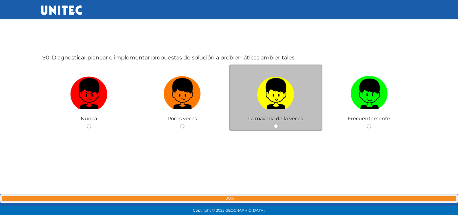
click at [274, 123] on div "La mayoria de la veces" at bounding box center [276, 97] width 94 height 66
click at [275, 126] on input "radio" at bounding box center [276, 126] width 4 height 4
radio input "true"
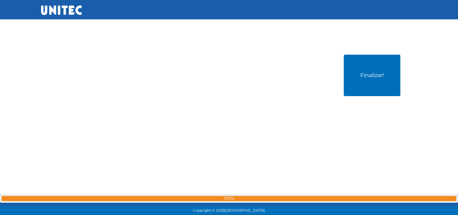
scroll to position [19345, 0]
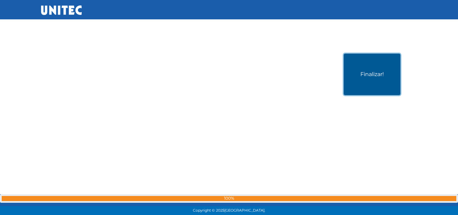
click at [364, 74] on button "Finalizar!" at bounding box center [372, 74] width 57 height 41
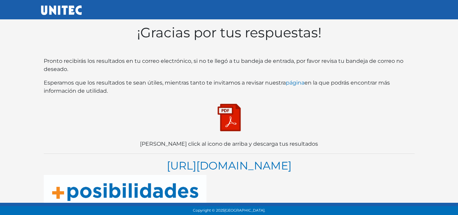
click at [233, 125] on img at bounding box center [229, 117] width 34 height 34
